Goal: Task Accomplishment & Management: Manage account settings

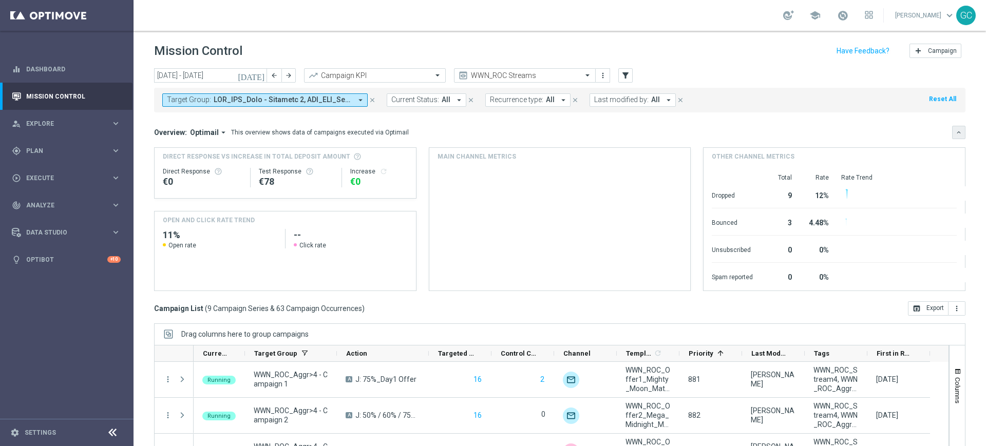
click at [955, 130] on icon "keyboard_arrow_down" at bounding box center [958, 132] width 7 height 7
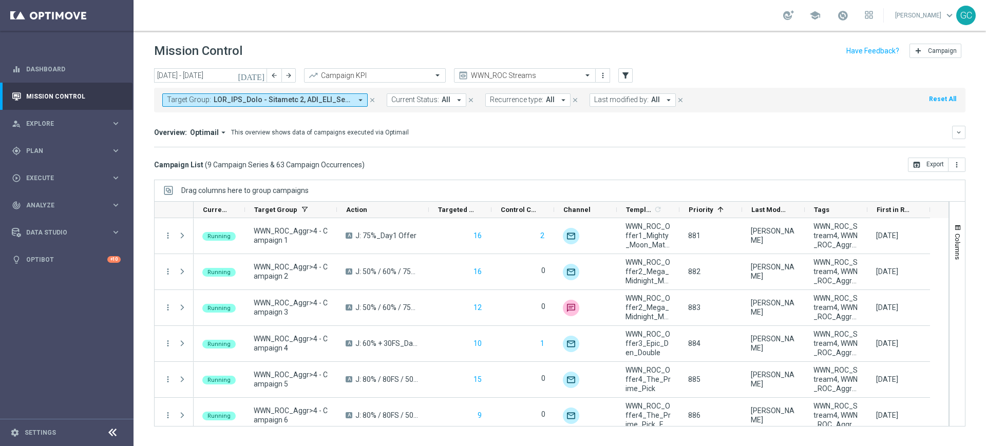
click at [535, 66] on header "Mission Control add Campaign" at bounding box center [559, 49] width 852 height 37
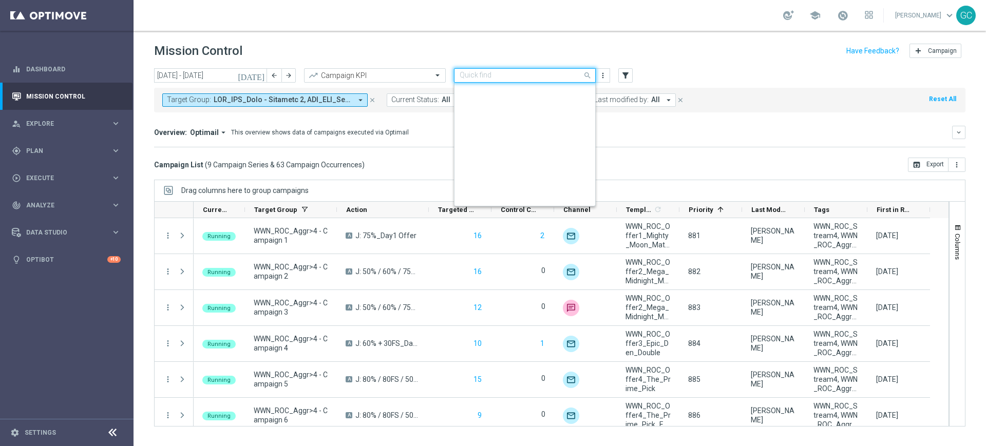
click at [534, 76] on input "text" at bounding box center [514, 75] width 110 height 9
click at [498, 148] on div "All Dailies" at bounding box center [524, 154] width 130 height 17
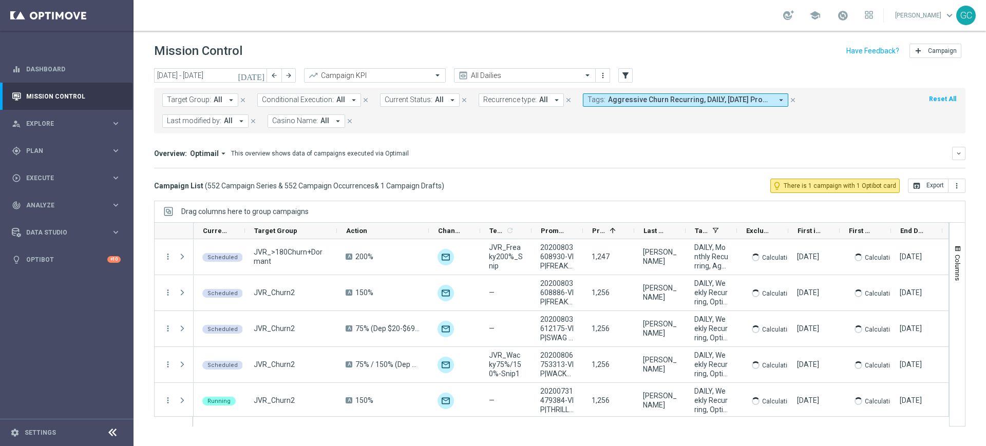
click at [967, 14] on div "GC" at bounding box center [966, 16] width 20 height 20
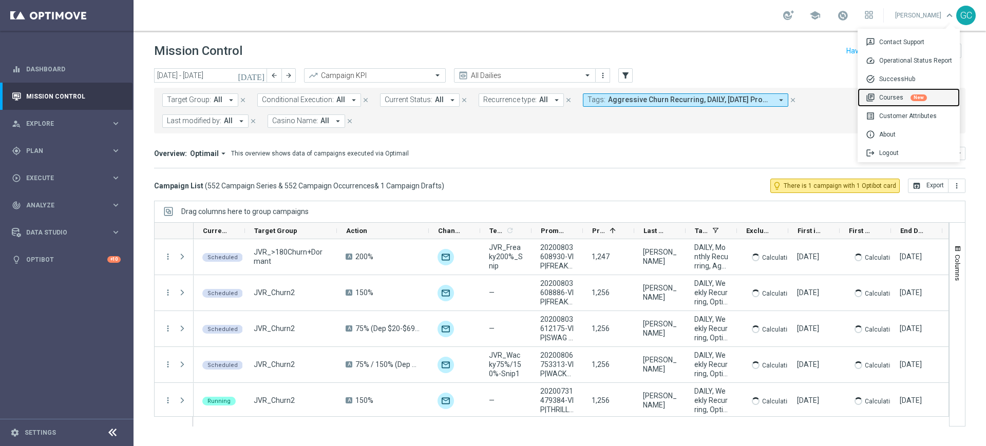
click at [917, 101] on div "library_books Courses New" at bounding box center [908, 97] width 102 height 18
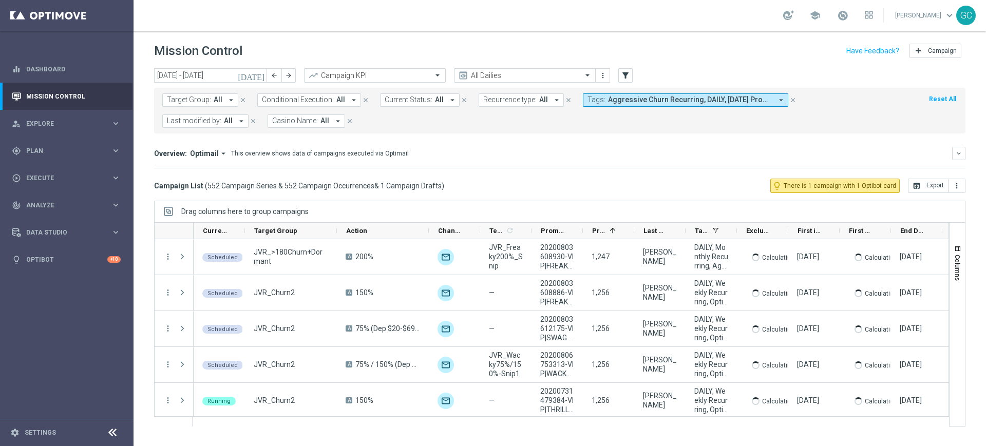
click at [966, 11] on div "GC" at bounding box center [966, 16] width 20 height 20
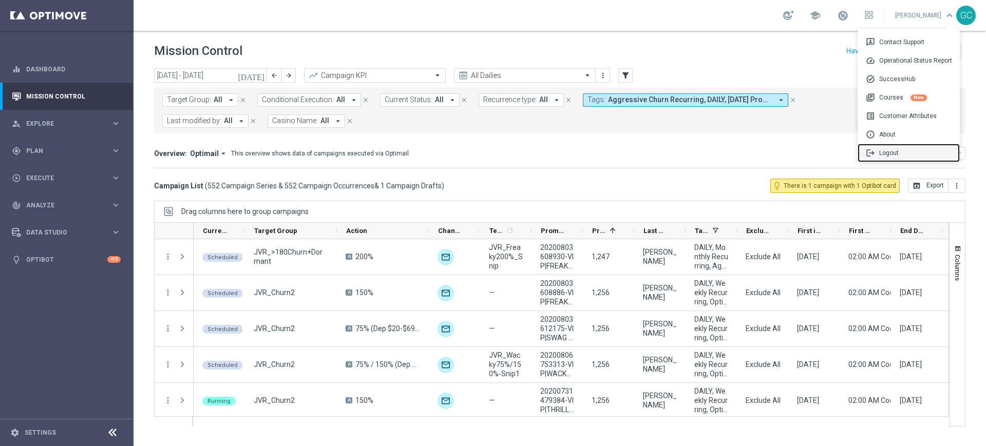
click at [903, 155] on div "logout Logout" at bounding box center [908, 153] width 102 height 18
